Goal: Task Accomplishment & Management: Manage account settings

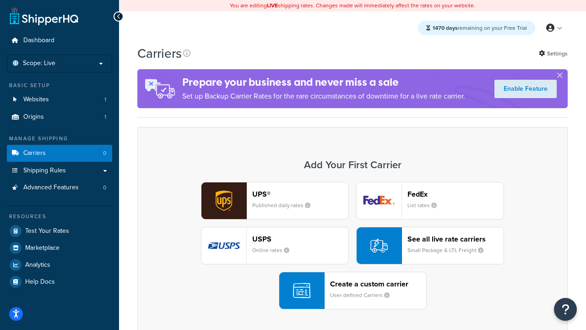
click at [352, 245] on div "UPS® Published daily rates FedEx List rates USPS Online rates See all live rate…" at bounding box center [352, 245] width 411 height 127
click at [455, 194] on header "FedEx" at bounding box center [455, 194] width 96 height 9
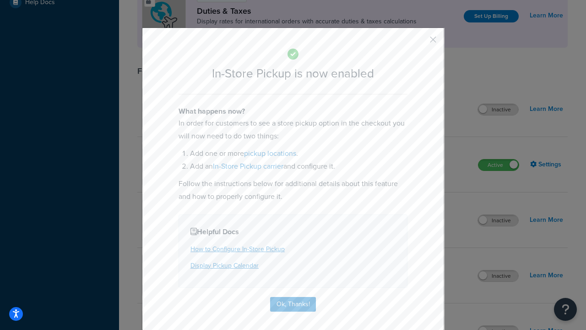
click at [419, 43] on button "button" at bounding box center [419, 43] width 2 height 2
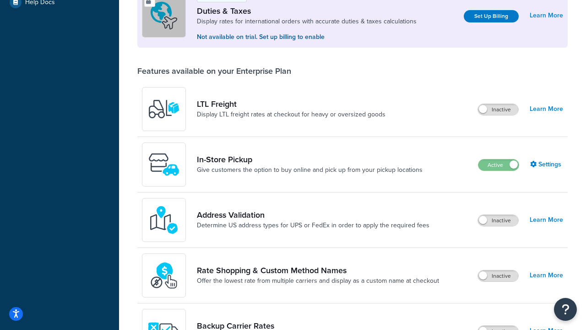
scroll to position [279, 0]
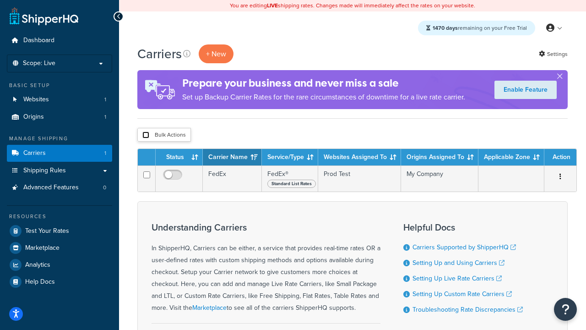
click at [146, 135] on input "checkbox" at bounding box center [145, 134] width 7 height 7
checkbox input "true"
click at [0, 0] on button "Delete" at bounding box center [0, 0] width 0 height 0
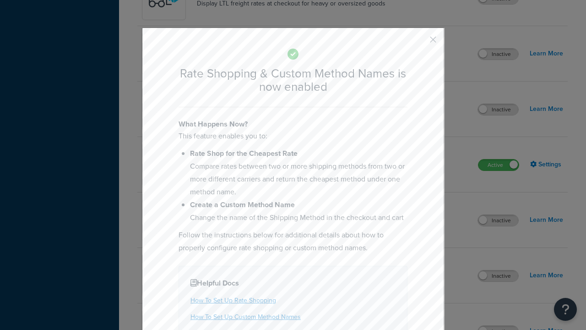
click at [419, 42] on button "button" at bounding box center [419, 43] width 2 height 2
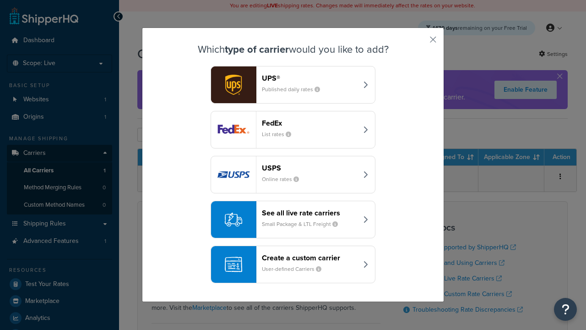
click at [293, 219] on div "See all live rate carriers Small Package & LTL Freight" at bounding box center [310, 219] width 96 height 22
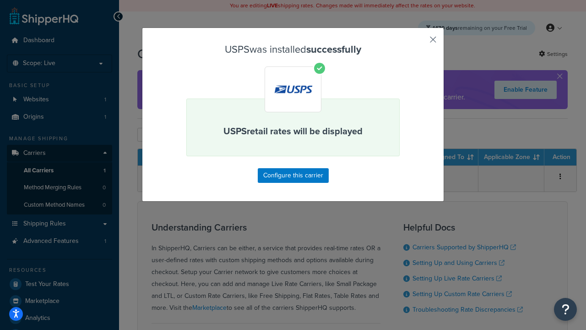
click at [419, 43] on button "button" at bounding box center [419, 43] width 2 height 2
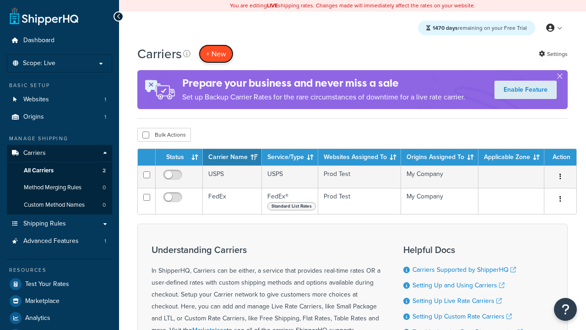
click at [216, 44] on button "+ New" at bounding box center [216, 53] width 35 height 19
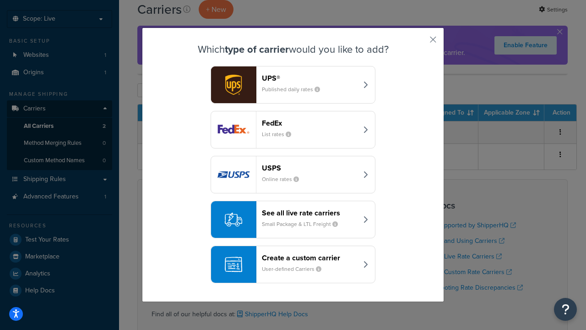
click at [293, 219] on div "See all live rate carriers Small Package & LTL Freight" at bounding box center [310, 219] width 96 height 22
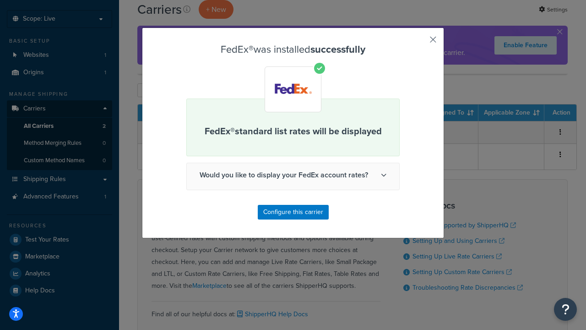
click at [419, 43] on button "button" at bounding box center [419, 43] width 2 height 2
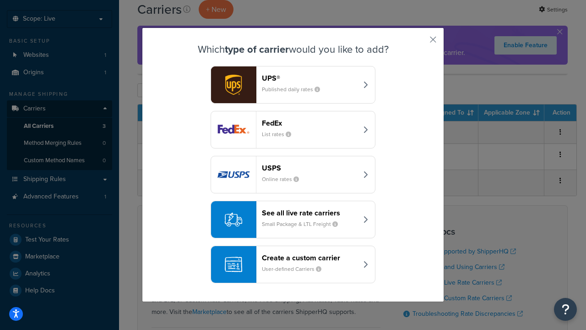
click at [293, 219] on div "See all live rate carriers Small Package & LTL Freight" at bounding box center [310, 219] width 96 height 22
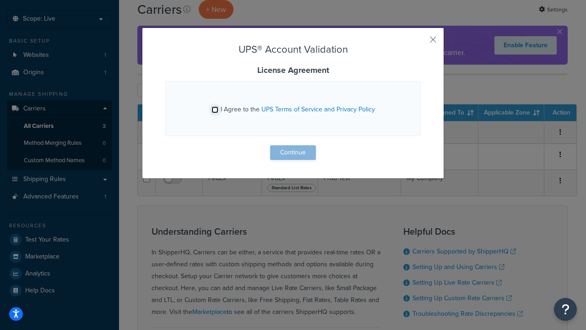
click at [215, 109] on input "I Agree to the UPS Terms of Service and Privacy Policy" at bounding box center [214, 109] width 7 height 7
checkbox input "true"
click at [293, 152] on button "Continue" at bounding box center [293, 152] width 46 height 15
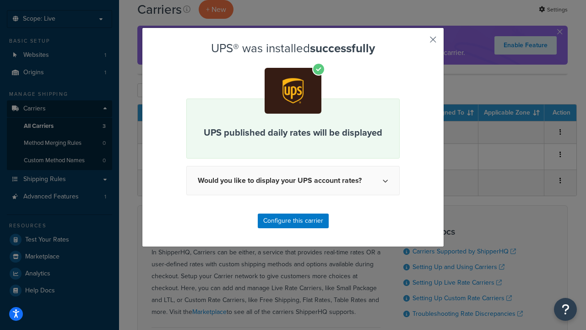
click at [419, 43] on button "button" at bounding box center [419, 43] width 2 height 2
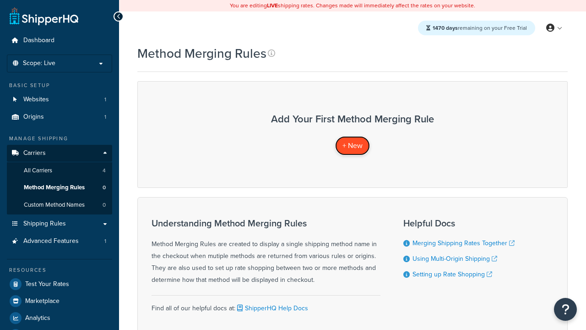
click at [352, 145] on span "+ New" at bounding box center [352, 145] width 20 height 11
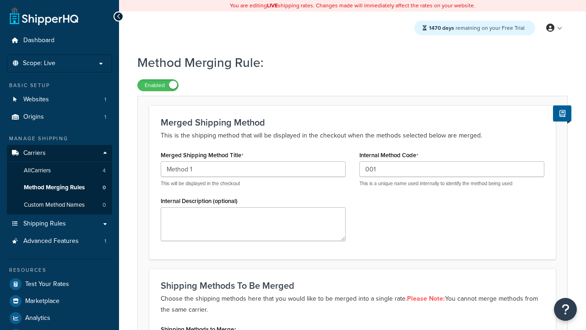
scroll to position [142, 0]
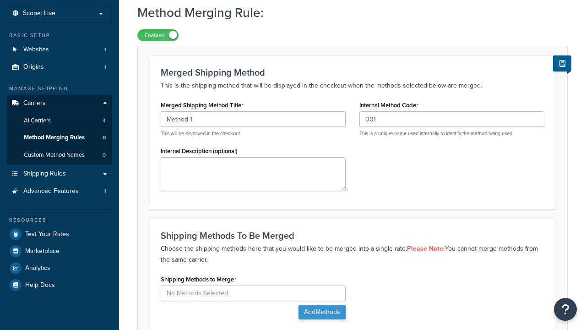
type input "001"
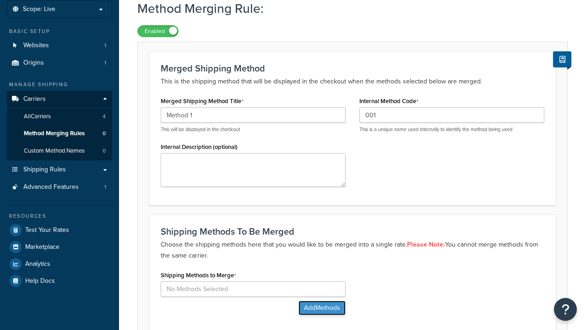
click at [321, 300] on button "Add Methods" at bounding box center [321, 307] width 47 height 15
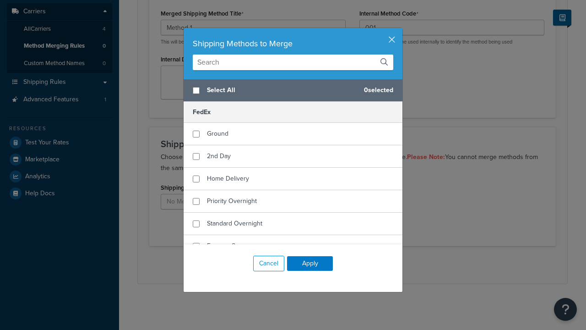
scroll to position [0, 0]
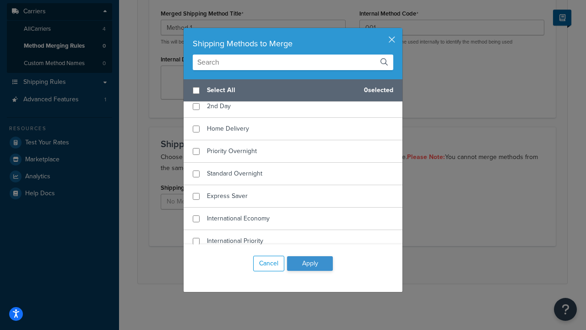
click at [217, 88] on span "Ground" at bounding box center [218, 84] width 22 height 10
checkbox input "true"
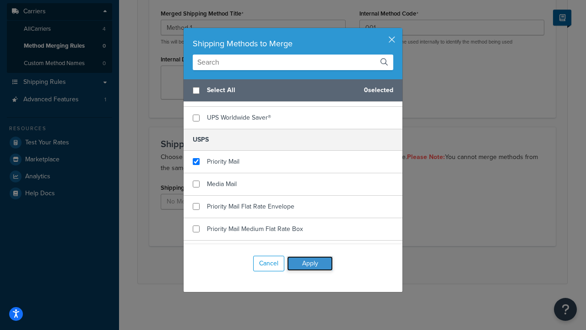
click at [310, 263] on button "Apply" at bounding box center [310, 263] width 46 height 15
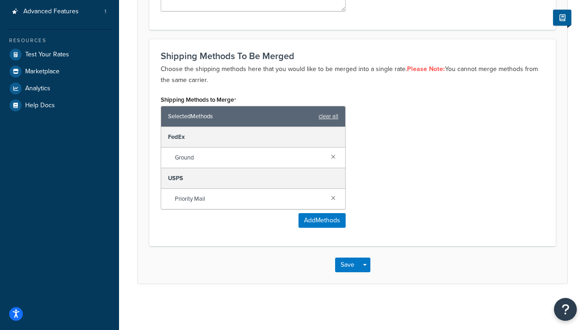
scroll to position [0, 0]
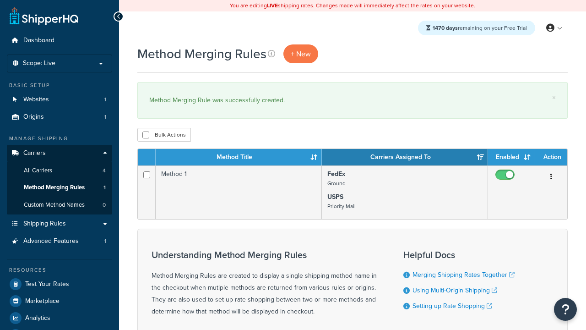
click at [238, 157] on th "Method Title" at bounding box center [239, 157] width 166 height 16
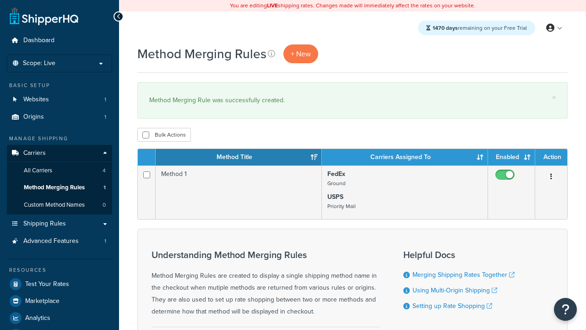
click at [405, 157] on th "Carriers Assigned To" at bounding box center [405, 157] width 166 height 16
click at [511, 157] on th "Enabled" at bounding box center [511, 157] width 47 height 16
click at [551, 157] on th "Action" at bounding box center [551, 157] width 32 height 16
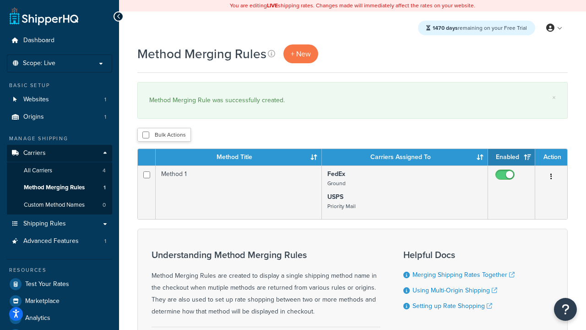
click at [551, 157] on th "Action" at bounding box center [551, 157] width 32 height 16
click at [146, 135] on input "checkbox" at bounding box center [145, 134] width 7 height 7
checkbox input "true"
click at [0, 0] on button "Delete" at bounding box center [0, 0] width 0 height 0
